Goal: Task Accomplishment & Management: Manage account settings

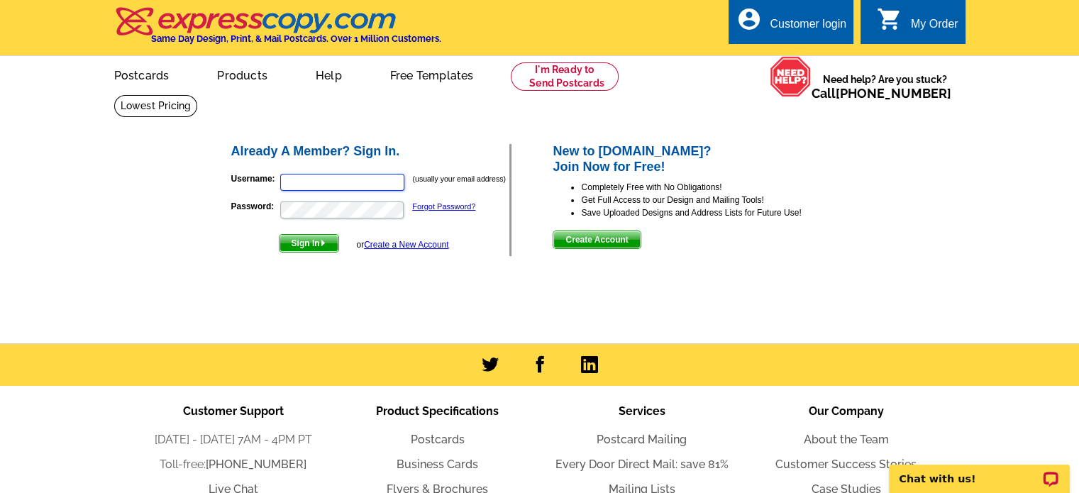
type input "[EMAIL_ADDRESS][DOMAIN_NAME]"
click at [311, 246] on span "Sign In" at bounding box center [308, 243] width 59 height 17
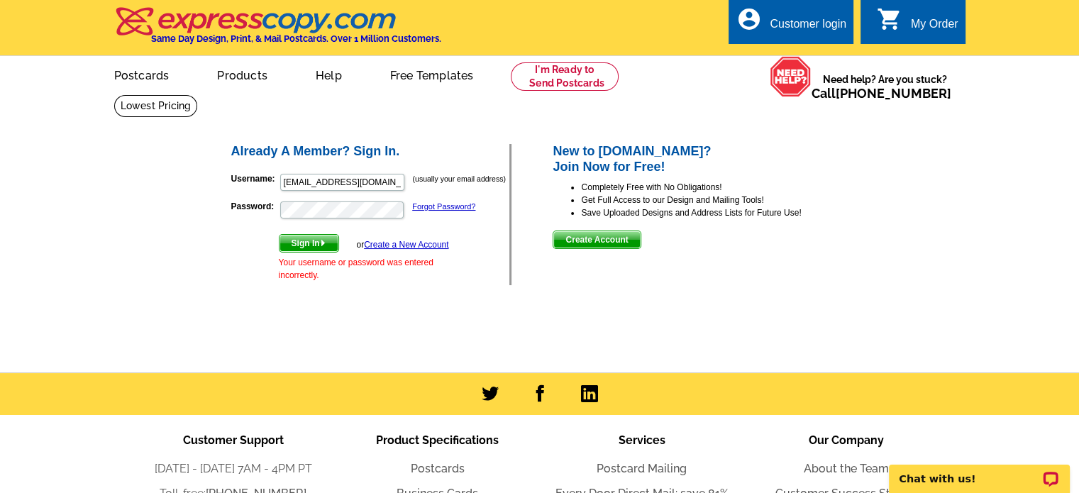
click at [326, 245] on img "submit" at bounding box center [323, 243] width 6 height 6
type input "claflindana@gmail.com"
click at [430, 209] on link "Forgot Password?" at bounding box center [443, 206] width 63 height 9
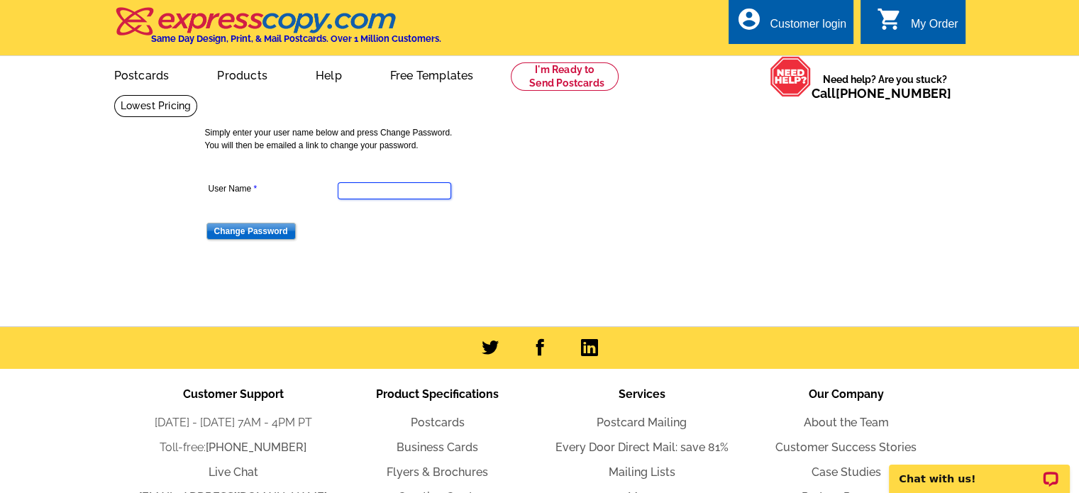
click at [429, 191] on input "User Name" at bounding box center [394, 190] width 113 height 17
type input "claflindana@gmail.com"
click at [272, 233] on input "Change Password" at bounding box center [250, 231] width 89 height 17
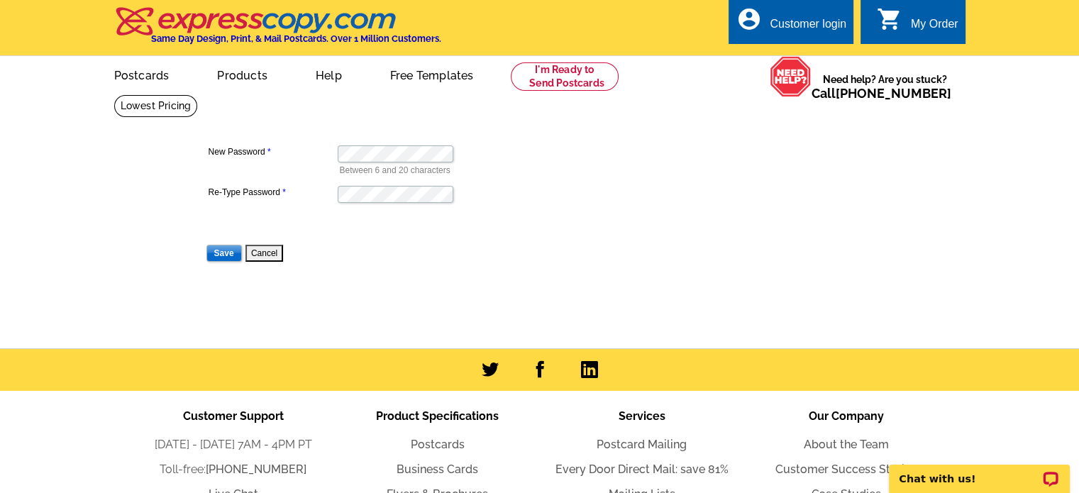
click at [207, 245] on dd "Save Cancel" at bounding box center [393, 252] width 377 height 22
click at [208, 252] on input "Save" at bounding box center [223, 253] width 35 height 17
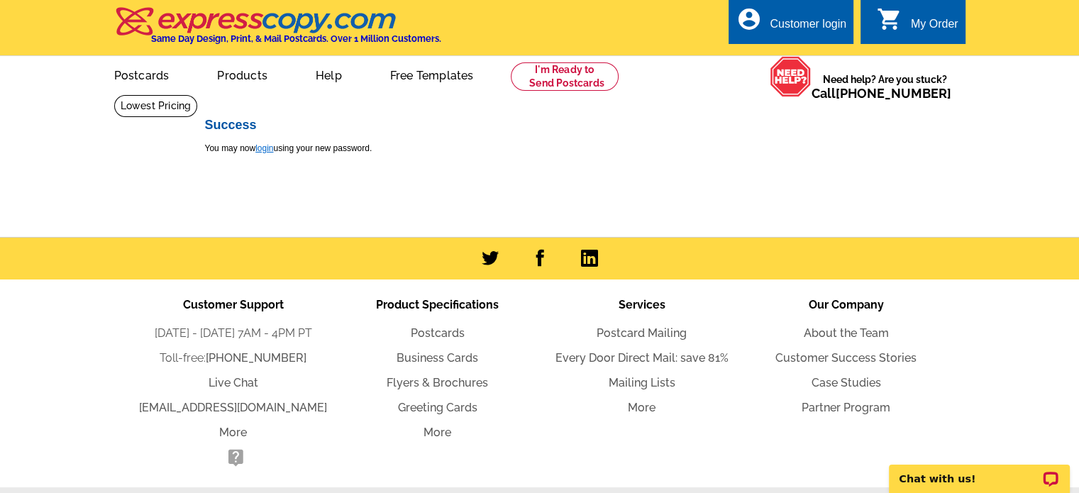
click at [269, 150] on link "login" at bounding box center [264, 148] width 18 height 10
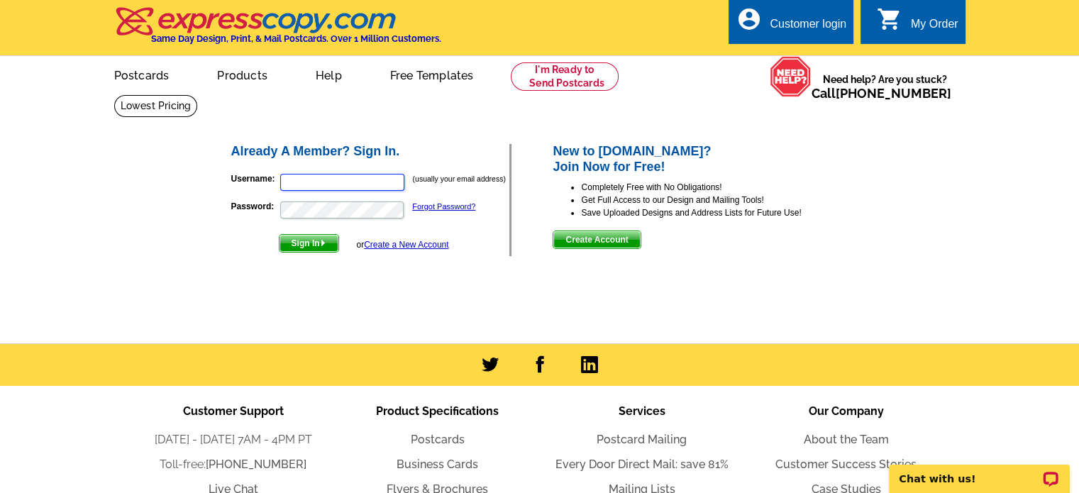
type input "[EMAIL_ADDRESS][DOMAIN_NAME]"
click at [295, 250] on span "Sign In" at bounding box center [308, 243] width 59 height 17
